Goal: Find specific page/section: Find specific page/section

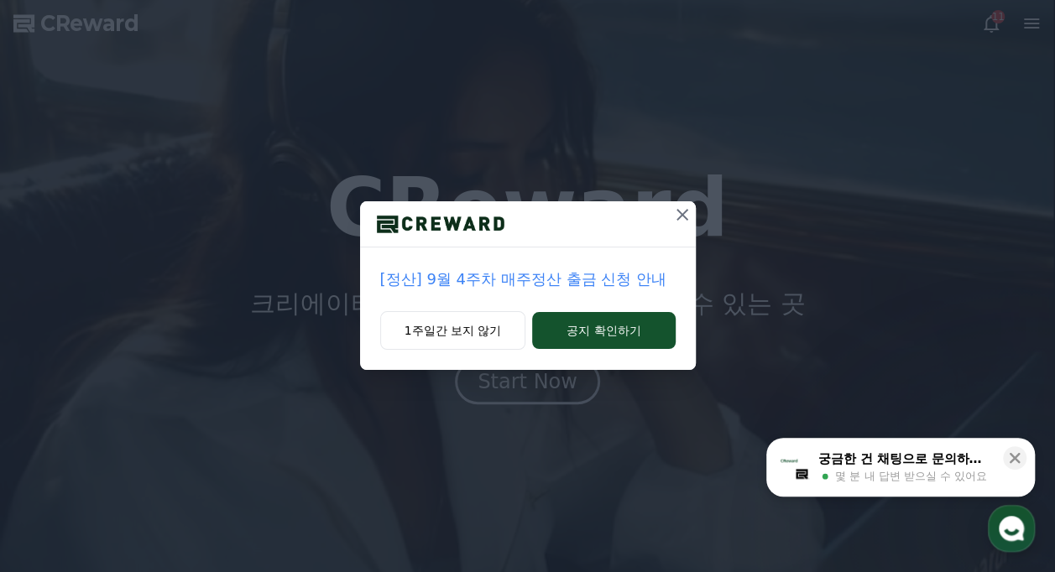
click at [676, 216] on icon at bounding box center [682, 215] width 20 height 20
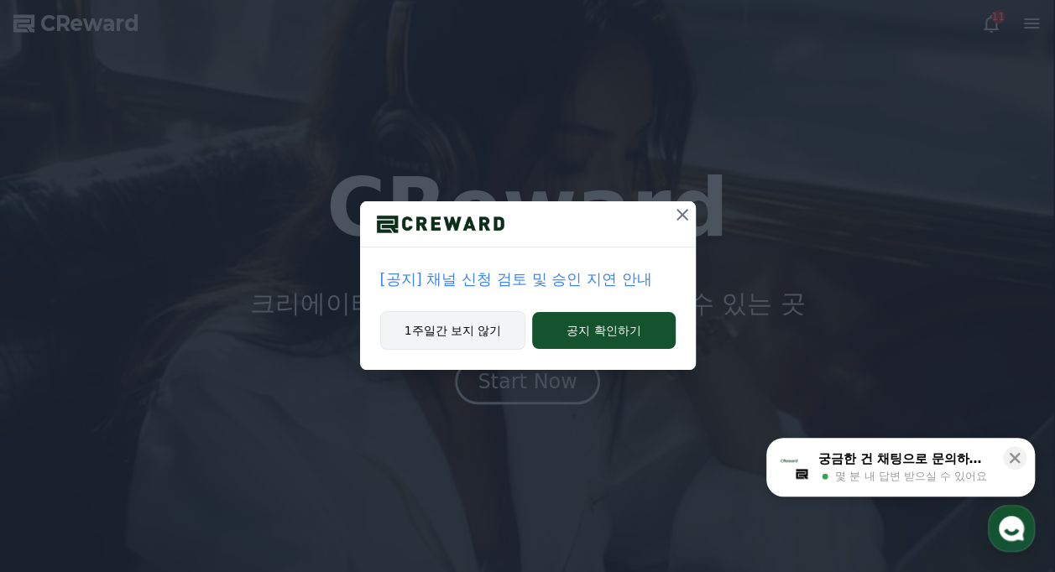
click at [462, 337] on button "1주일간 보지 않기" at bounding box center [453, 330] width 146 height 39
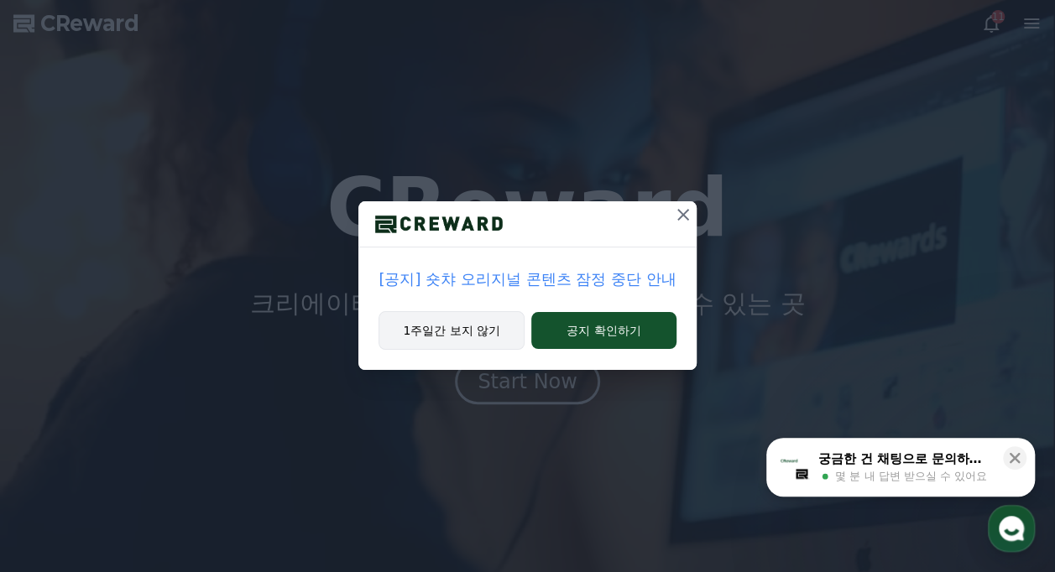
click at [467, 332] on button "1주일간 보지 않기" at bounding box center [452, 330] width 146 height 39
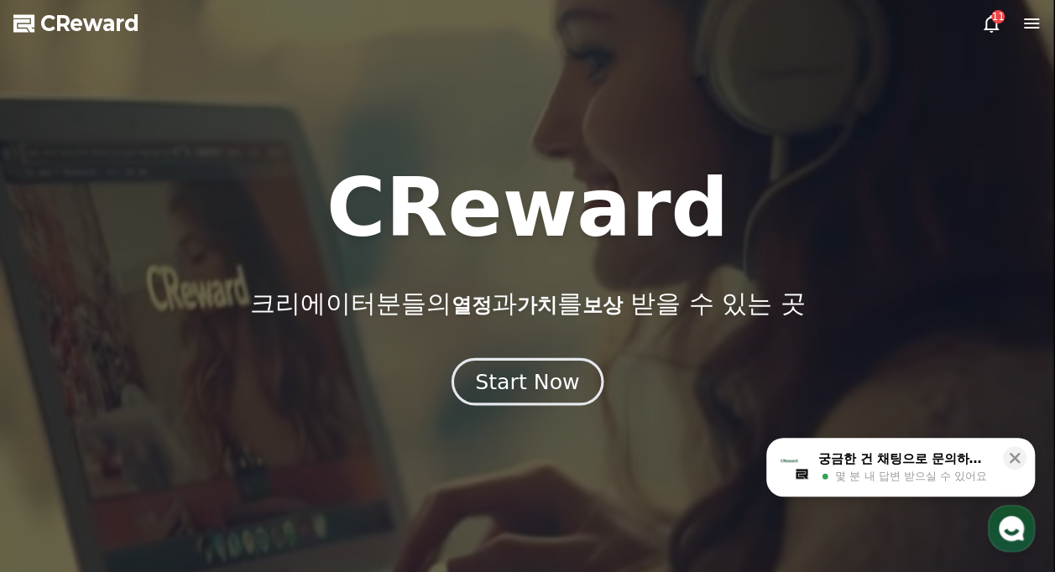
click at [515, 394] on div "Start Now" at bounding box center [527, 382] width 104 height 29
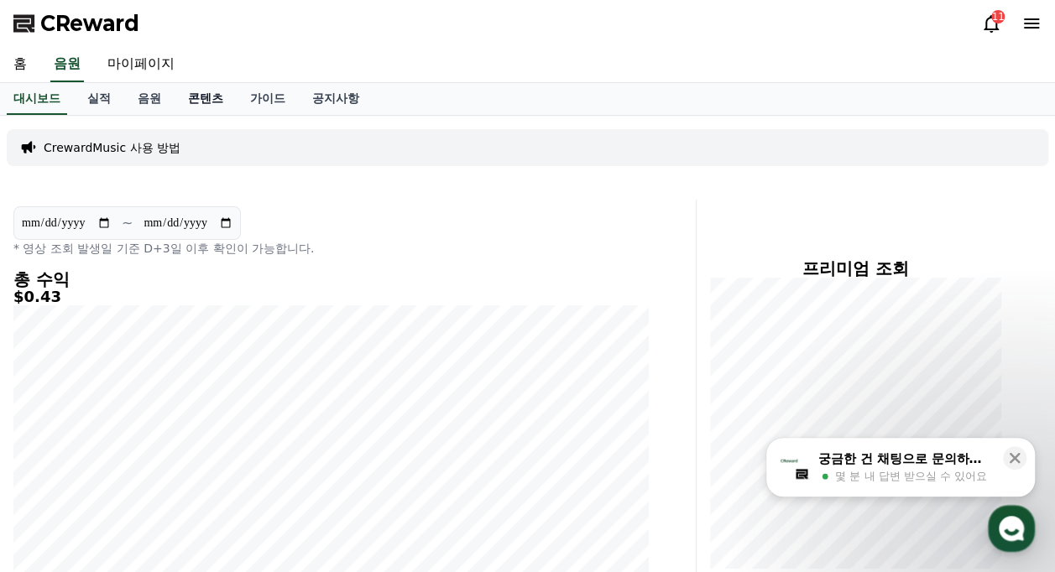
click at [197, 97] on link "콘텐츠" at bounding box center [206, 99] width 62 height 32
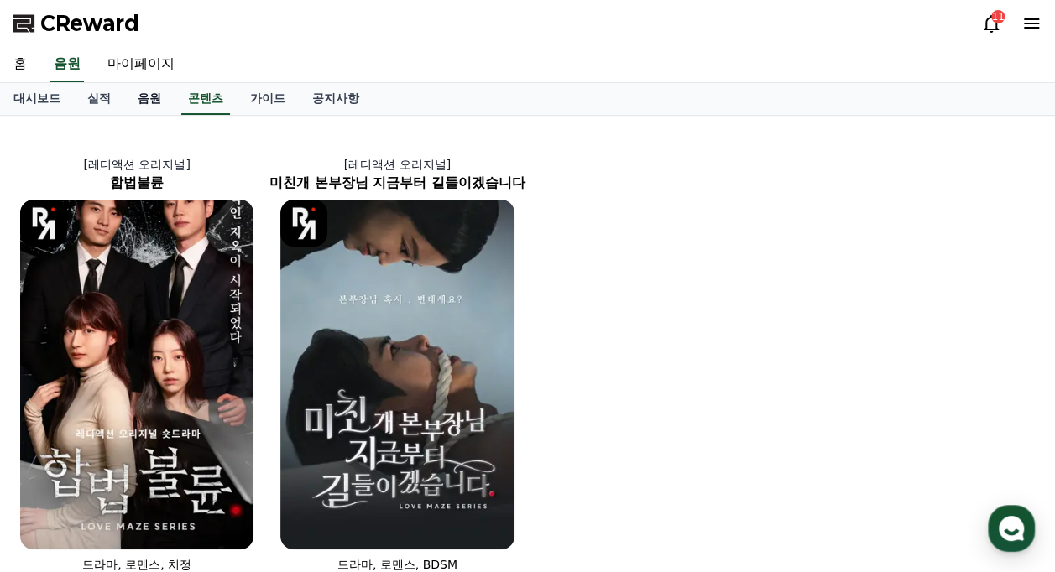
click at [144, 97] on link "음원" at bounding box center [149, 99] width 50 height 32
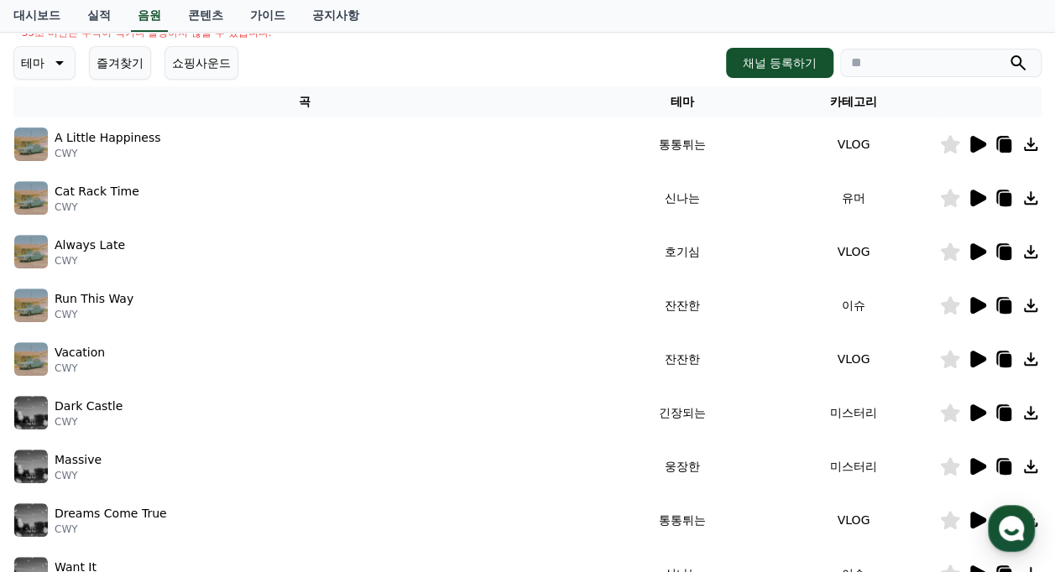
scroll to position [84, 0]
